Goal: Task Accomplishment & Management: Use online tool/utility

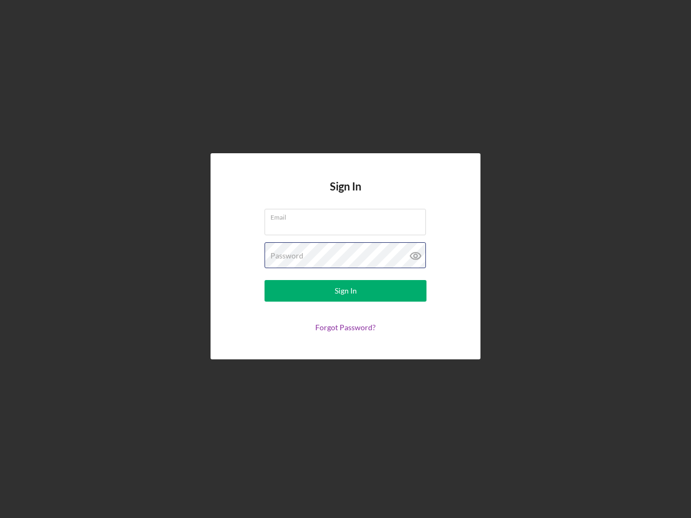
click at [346, 259] on div "Password" at bounding box center [346, 255] width 162 height 27
click at [416, 256] on icon at bounding box center [415, 255] width 27 height 27
